Goal: Find contact information: Find contact information

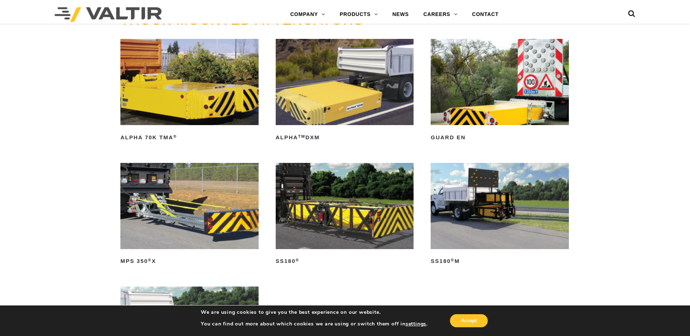
scroll to position [473, 0]
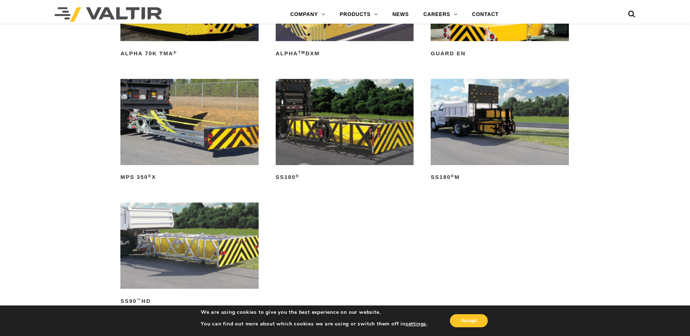
click at [486, 147] on img at bounding box center [500, 122] width 138 height 86
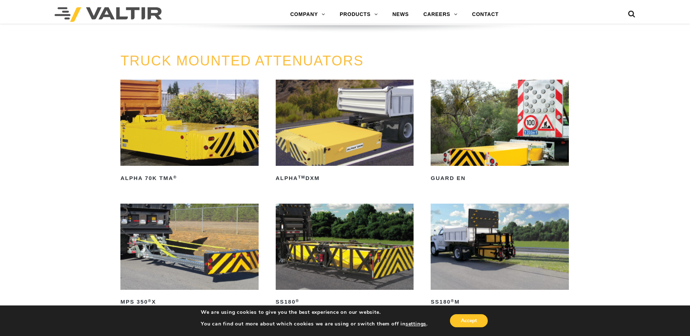
scroll to position [361, 0]
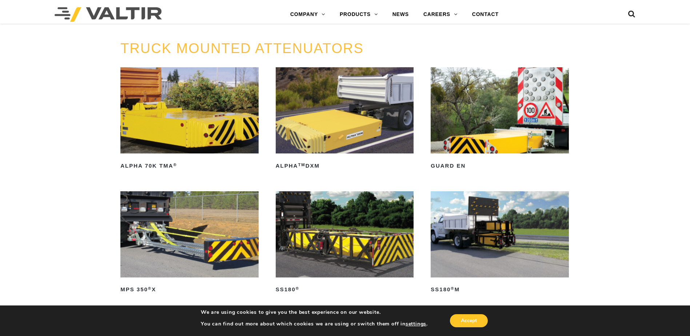
click at [347, 212] on img at bounding box center [345, 234] width 138 height 86
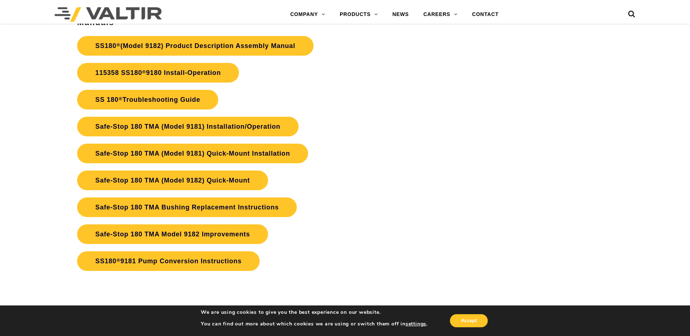
scroll to position [1529, 0]
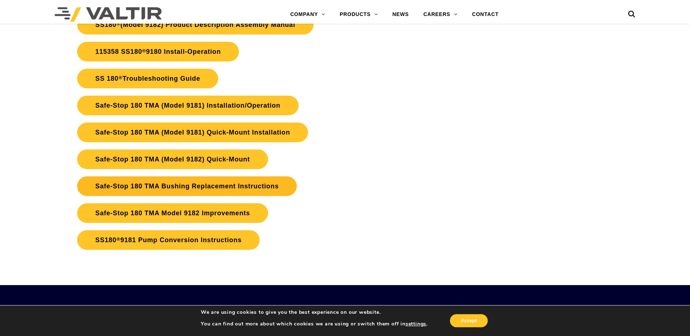
click at [212, 189] on link "Safe-Stop 180 TMA Bushing Replacement Instructions" at bounding box center [187, 187] width 220 height 20
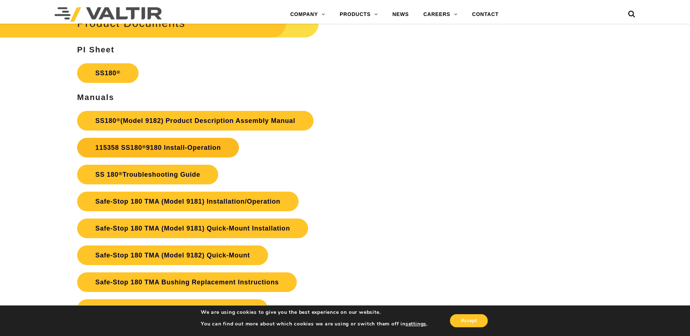
scroll to position [1419, 0]
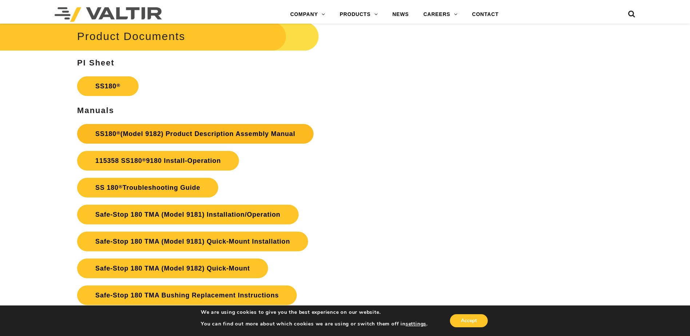
click at [171, 134] on link "SS180 ® (Model 9182) Product Description Assembly Manual" at bounding box center [195, 134] width 237 height 20
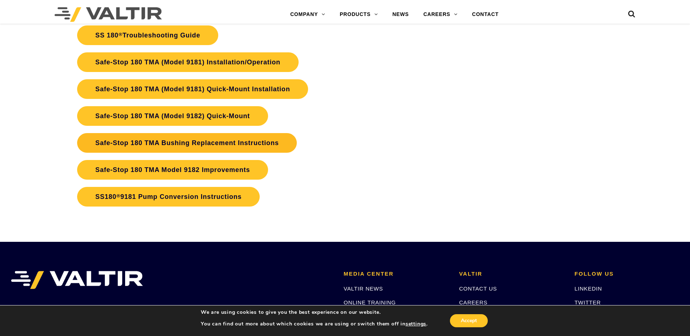
scroll to position [1565, 0]
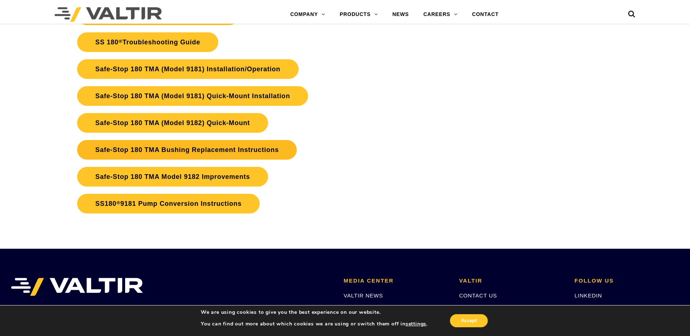
click at [214, 145] on link "Safe-Stop 180 TMA Bushing Replacement Instructions" at bounding box center [187, 150] width 220 height 20
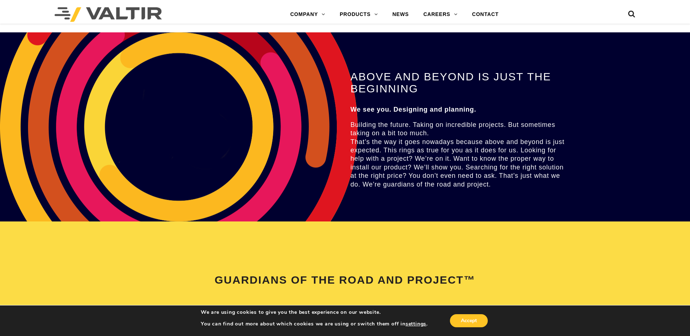
scroll to position [1165, 0]
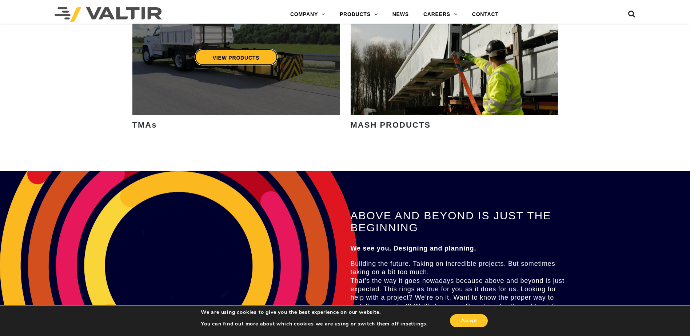
click at [261, 64] on link "VIEW PRODUCTS" at bounding box center [235, 57] width 83 height 17
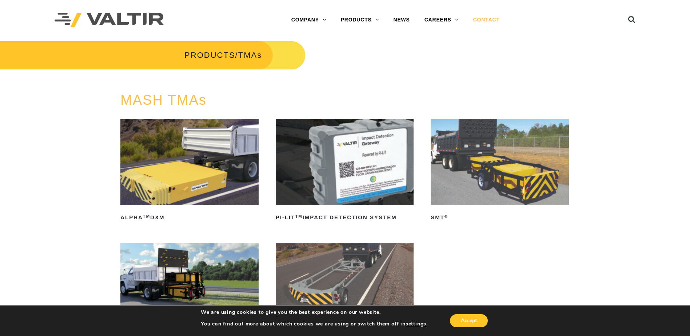
click at [483, 18] on link "CONTACT" at bounding box center [486, 20] width 41 height 15
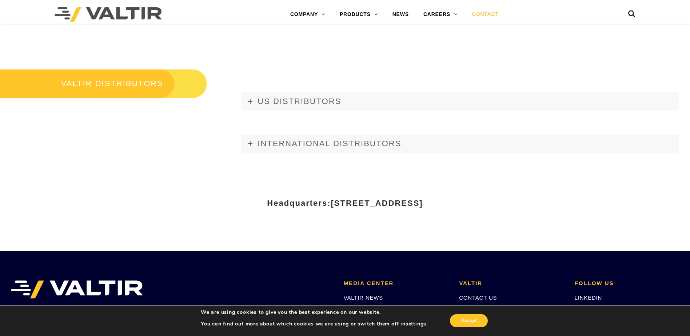
scroll to position [801, 0]
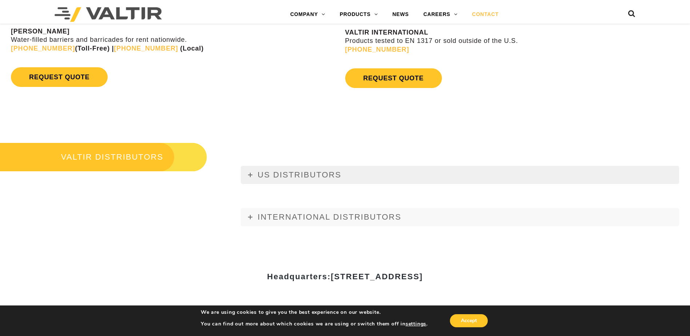
click at [283, 178] on span "US DISTRIBUTORS" at bounding box center [300, 174] width 84 height 9
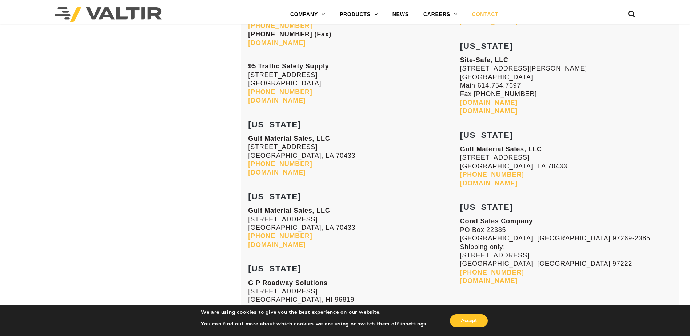
scroll to position [1711, 0]
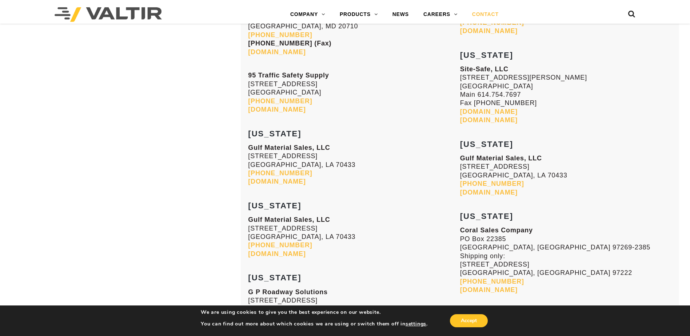
click at [286, 174] on link "985-809-8116" at bounding box center [280, 173] width 64 height 7
click at [300, 181] on link "gulfmaterialsales.com" at bounding box center [277, 181] width 58 height 7
